Goal: Information Seeking & Learning: Learn about a topic

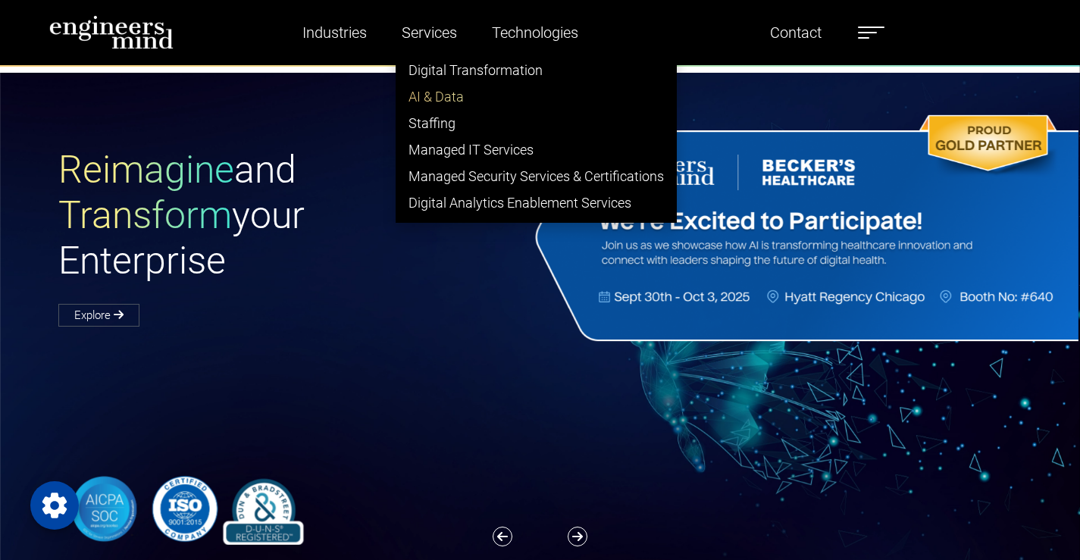
click at [436, 99] on link "AI & Data" at bounding box center [536, 96] width 280 height 27
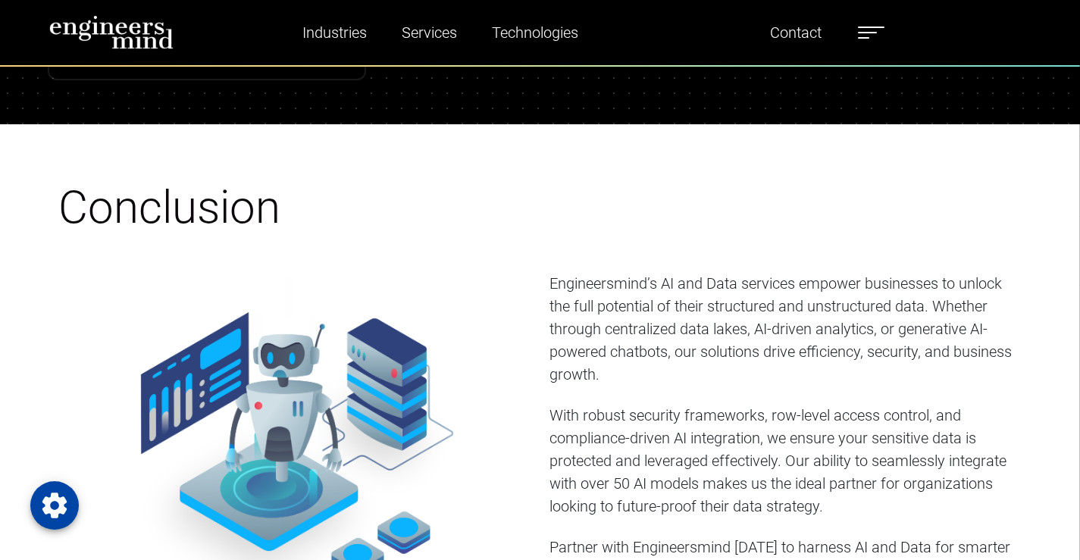
scroll to position [5761, 0]
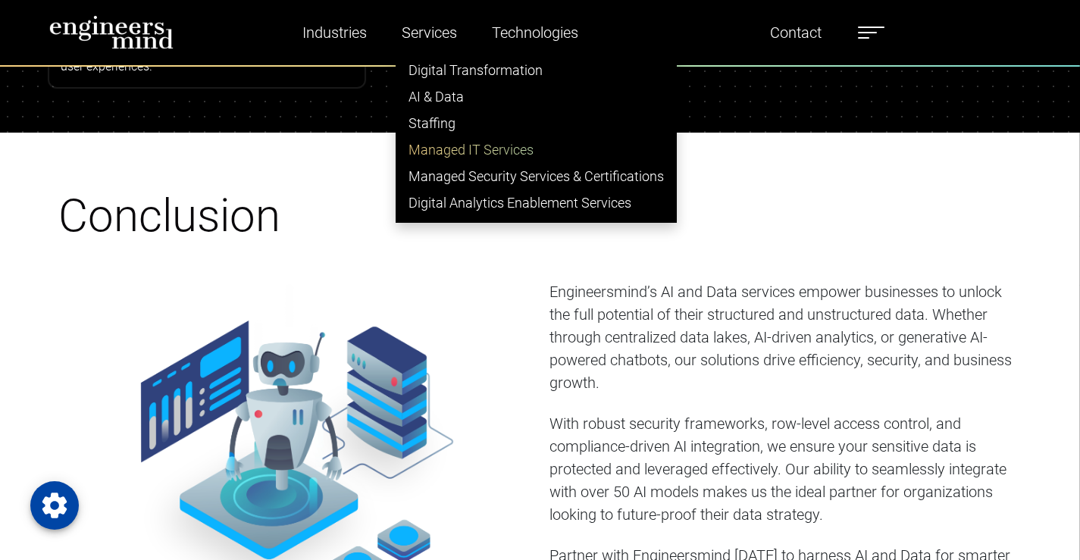
click at [452, 139] on link "Managed IT Services" at bounding box center [536, 149] width 280 height 27
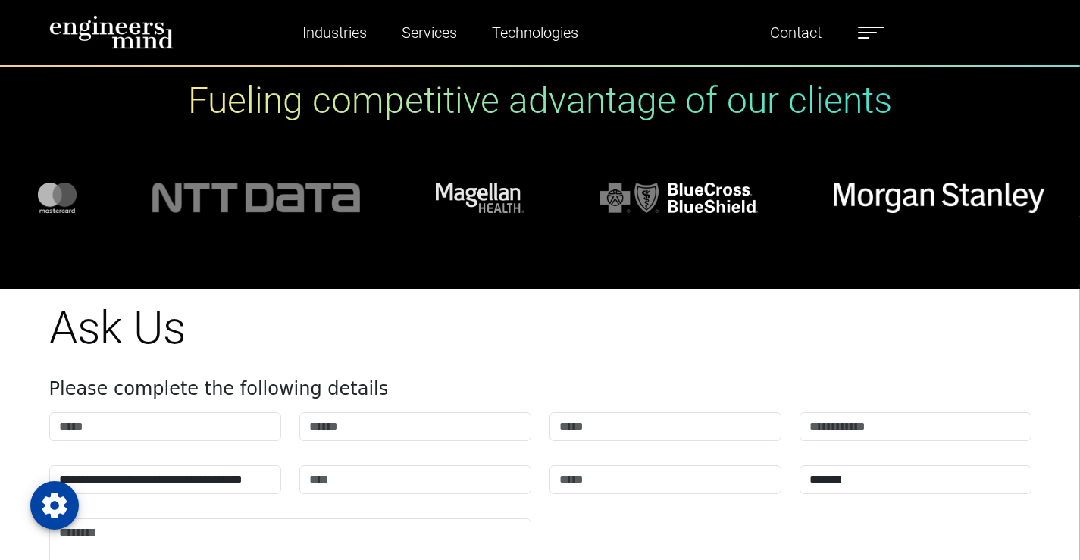
scroll to position [4776, 0]
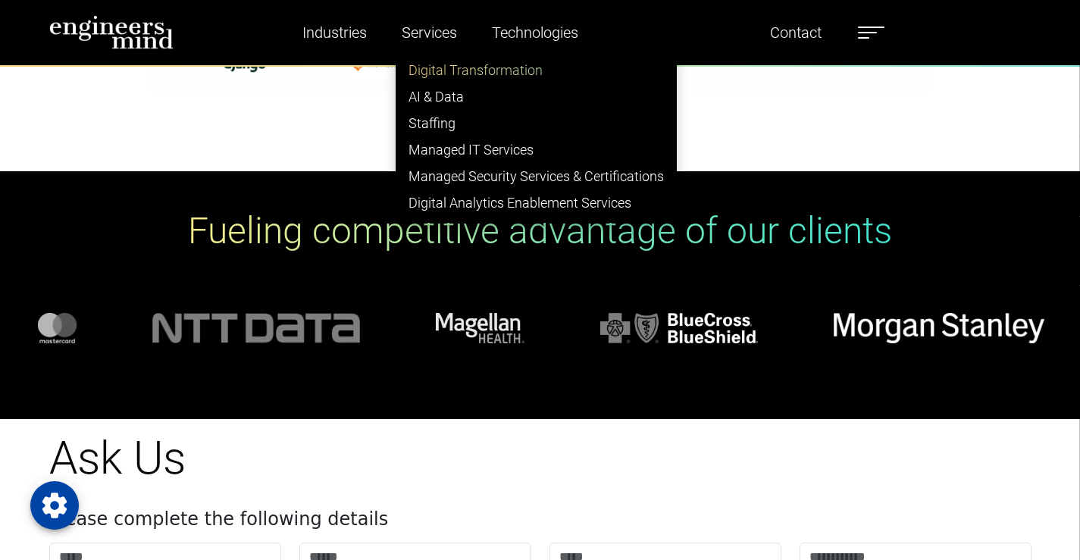
click at [472, 72] on link "Digital Transformation" at bounding box center [536, 70] width 280 height 27
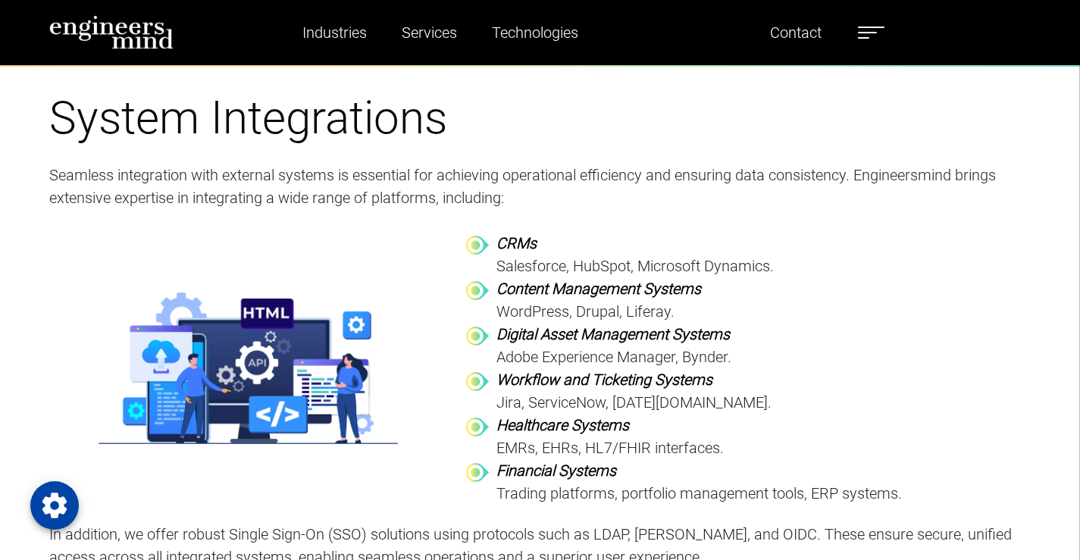
scroll to position [2198, 0]
